Goal: Check status: Check status

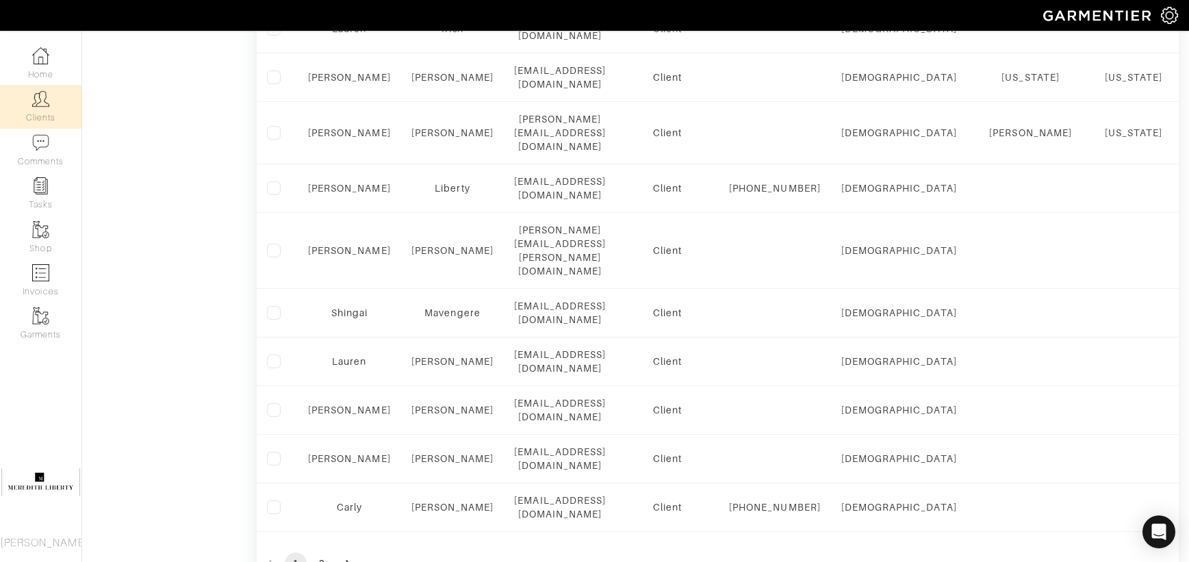
scroll to position [1009, 0]
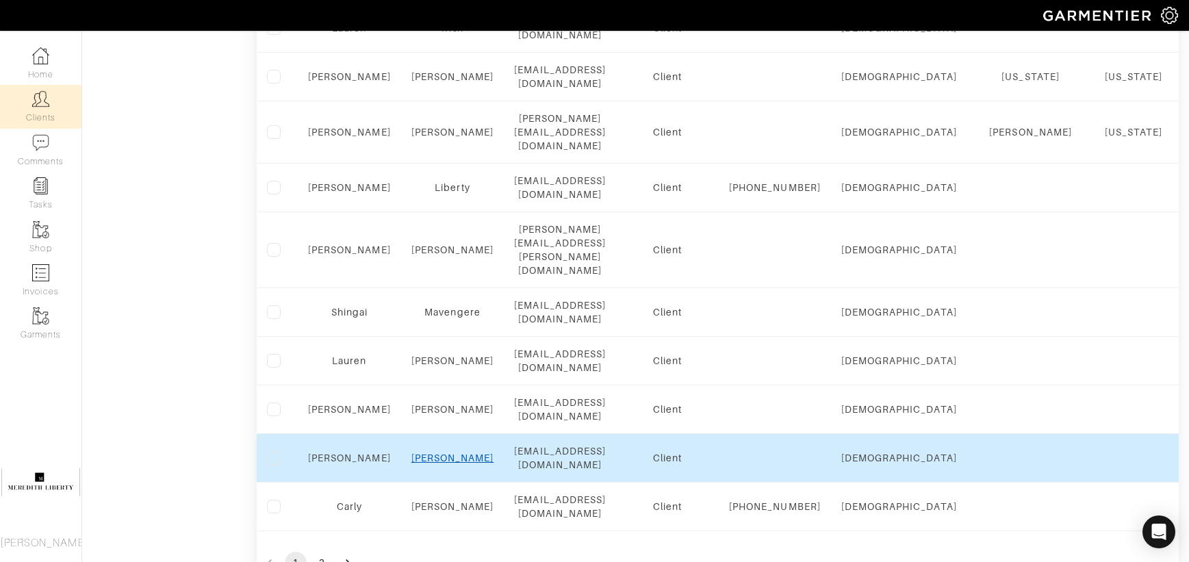
click at [441, 452] on link "Milam" at bounding box center [452, 457] width 83 height 11
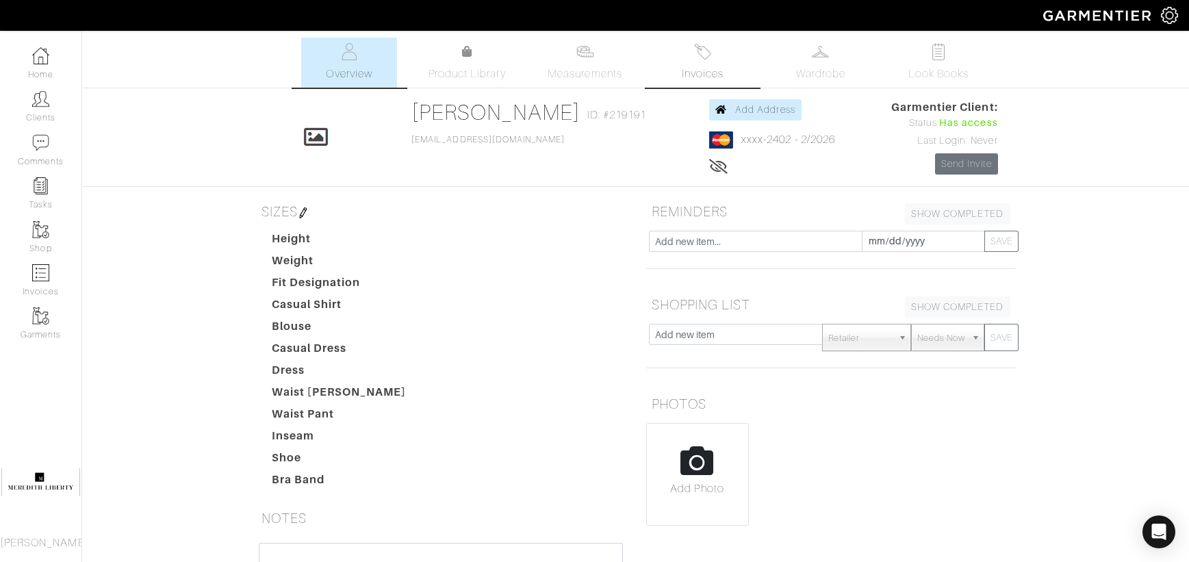
click at [715, 62] on link "Invoices" at bounding box center [703, 63] width 96 height 50
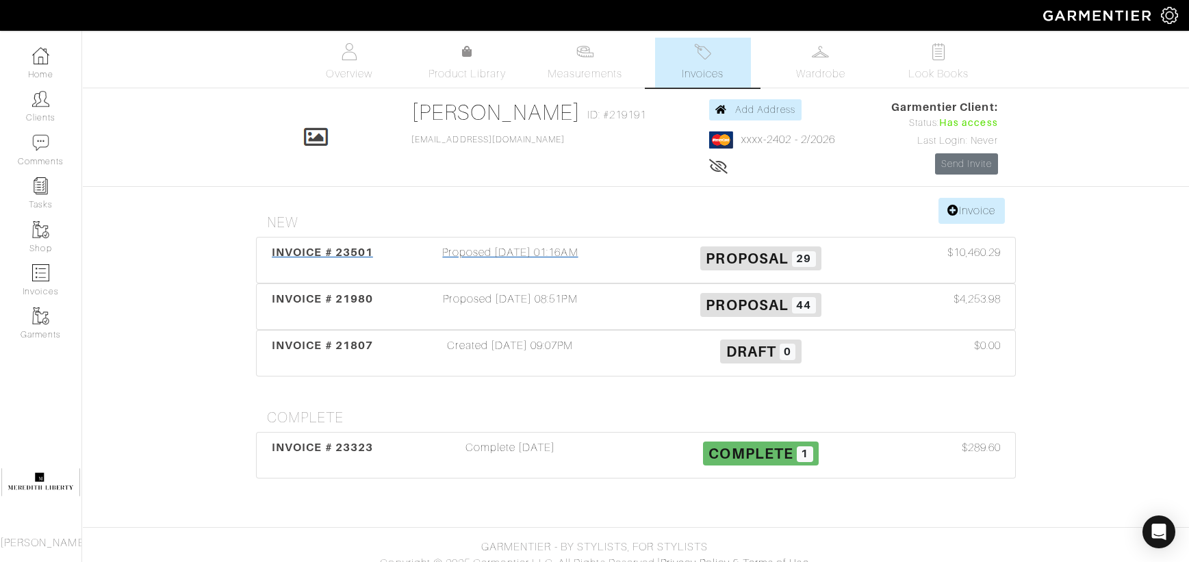
click at [298, 254] on span "INVOICE # 23501" at bounding box center [322, 252] width 101 height 13
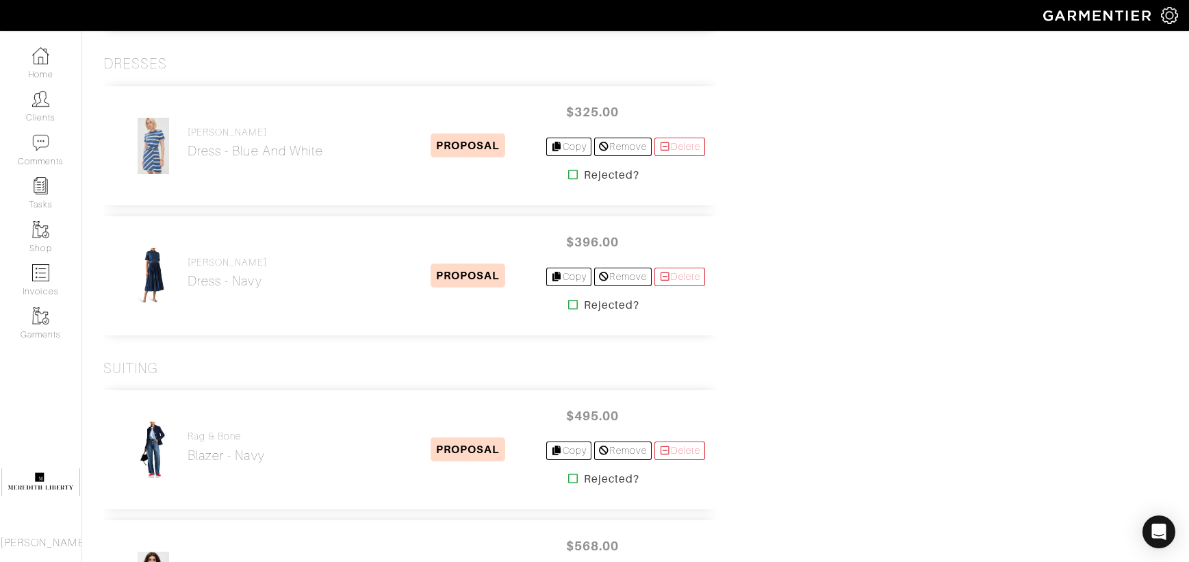
scroll to position [2207, 0]
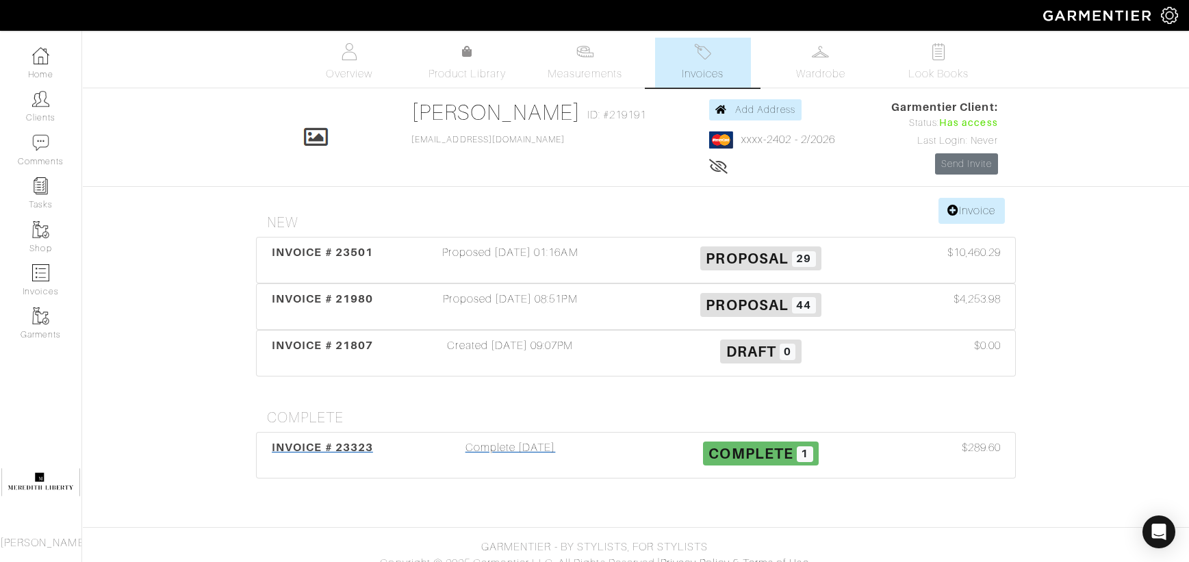
click at [508, 449] on div "Complete [DATE]" at bounding box center [510, 454] width 250 height 31
